Goal: Task Accomplishment & Management: Manage account settings

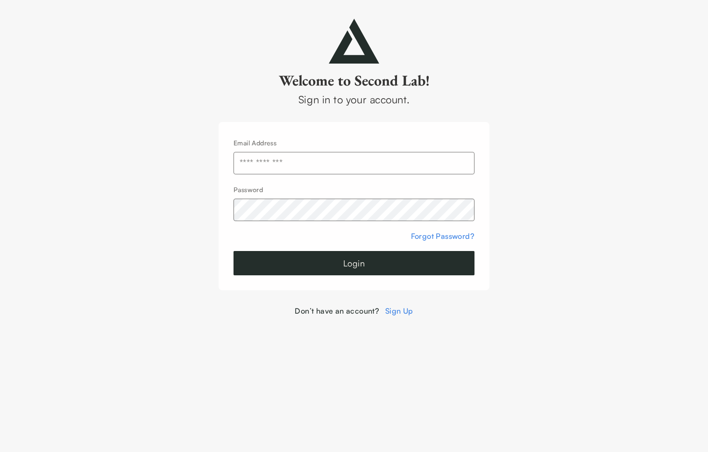
click at [366, 164] on input "text" at bounding box center [354, 163] width 241 height 22
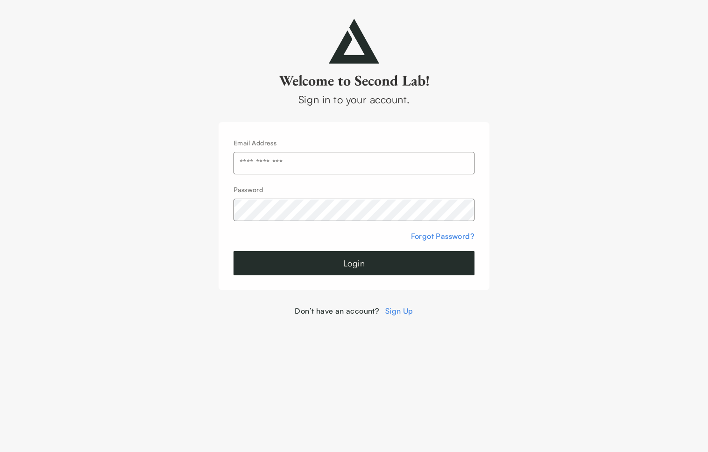
click at [455, 169] on input "text" at bounding box center [354, 163] width 241 height 22
click at [234, 174] on div at bounding box center [234, 174] width 0 height 0
click at [440, 161] on input "text" at bounding box center [354, 163] width 241 height 22
click at [354, 267] on button "Login" at bounding box center [354, 263] width 241 height 24
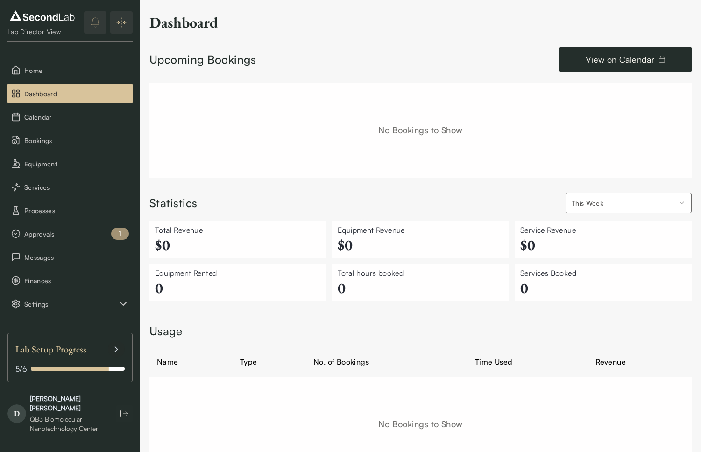
scroll to position [38, 0]
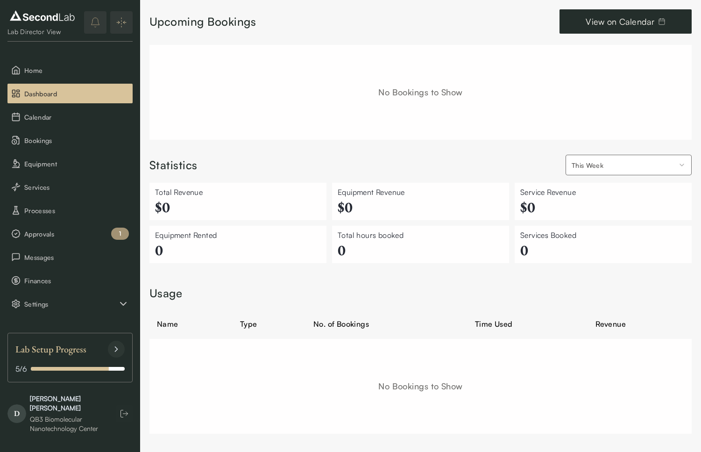
click at [113, 351] on icon at bounding box center [116, 348] width 9 height 9
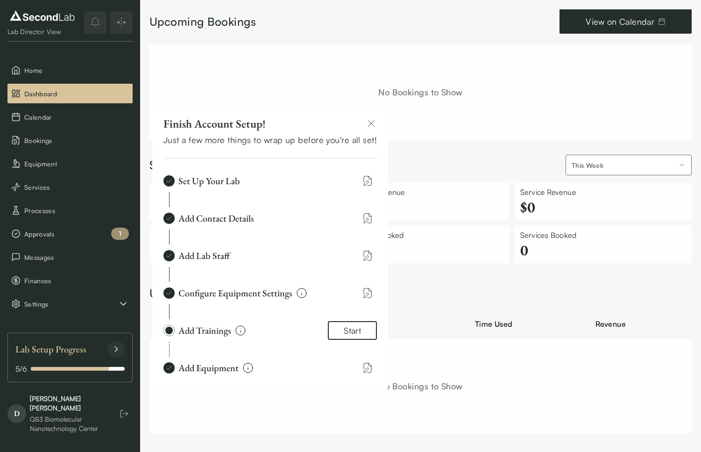
click at [113, 351] on icon at bounding box center [116, 348] width 9 height 9
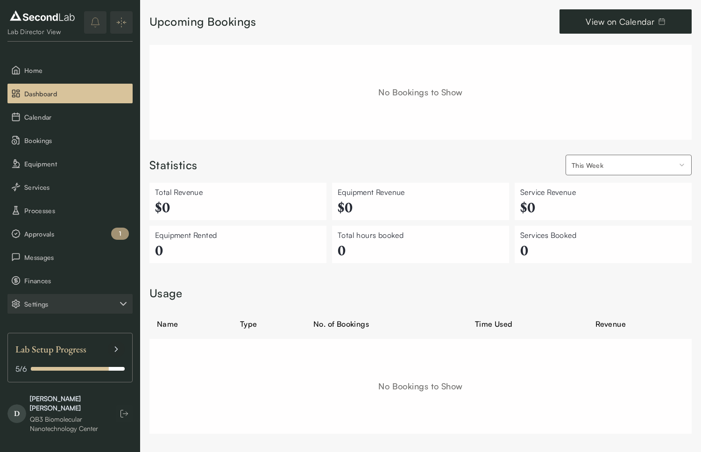
click at [58, 302] on span "Settings" at bounding box center [70, 304] width 93 height 10
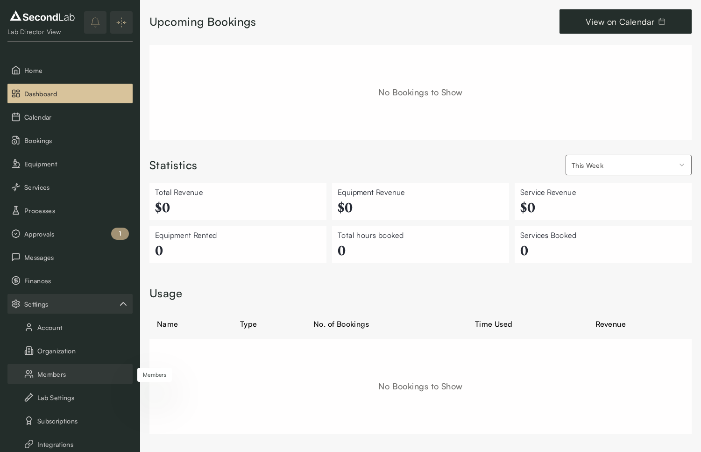
click at [60, 377] on button "Members" at bounding box center [69, 374] width 125 height 20
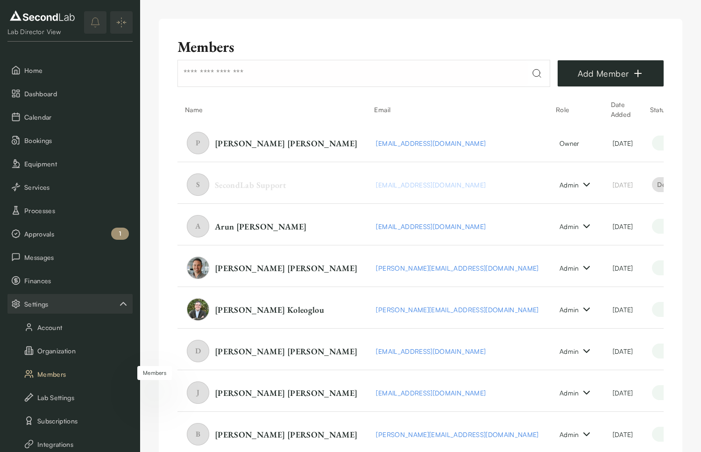
scroll to position [17, 0]
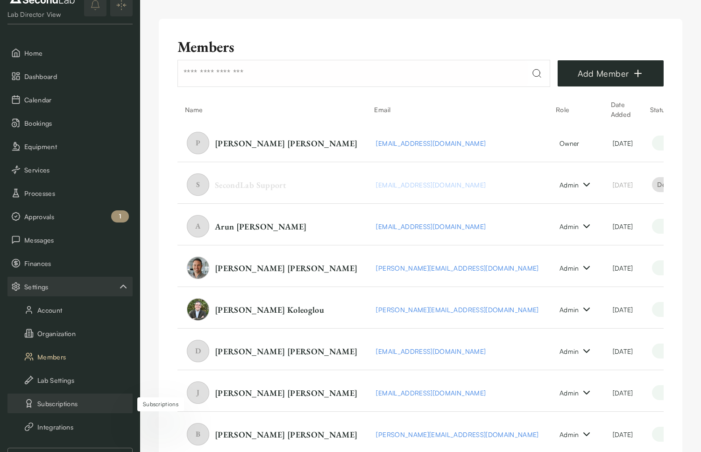
click at [59, 404] on button "Subscriptions" at bounding box center [69, 403] width 125 height 20
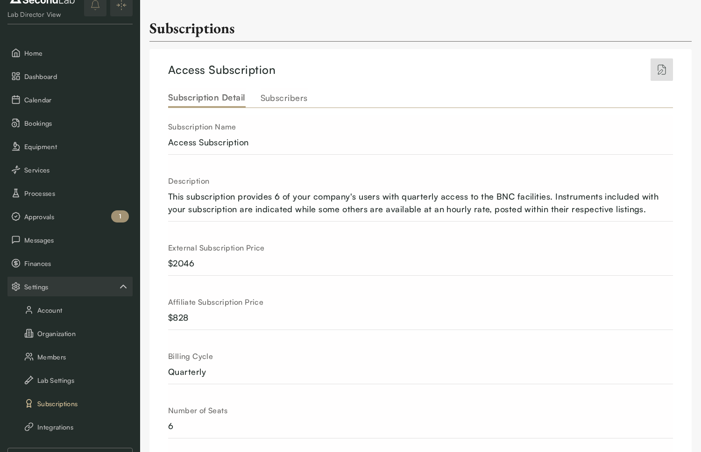
click at [282, 99] on label "Subscribers" at bounding box center [284, 97] width 47 height 10
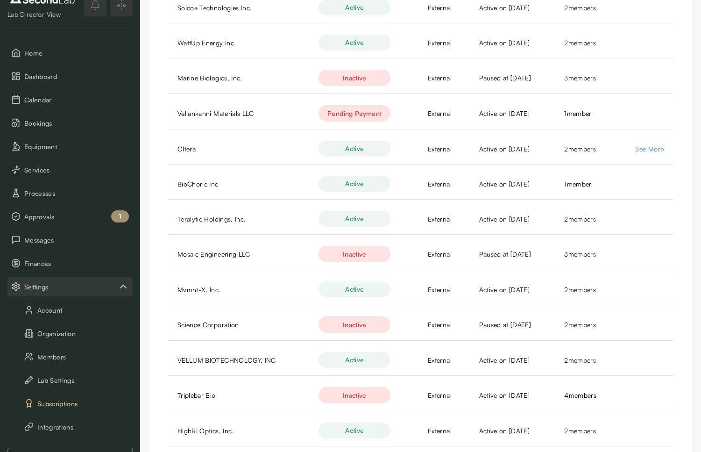
scroll to position [342, 0]
